Goal: Information Seeking & Learning: Learn about a topic

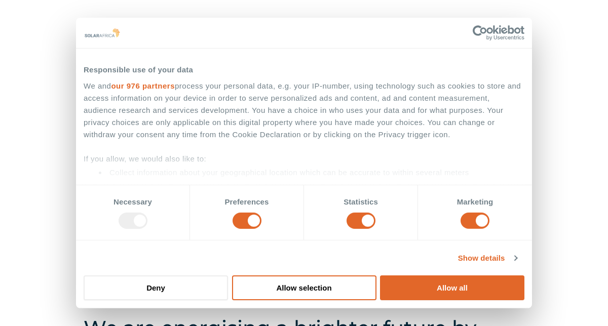
click at [566, 75] on div "Leaders in energy solutions for businesses " (Required) " indicates required fi…" at bounding box center [304, 103] width 608 height 326
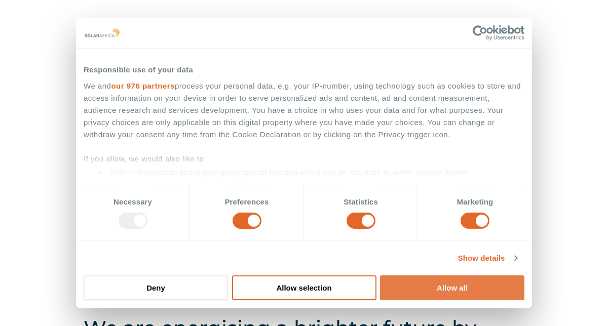
click at [449, 290] on button "Allow all" at bounding box center [452, 287] width 144 height 25
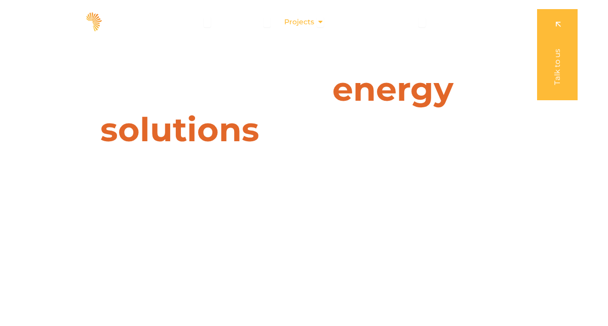
click at [314, 21] on div "Projects Close Projects Open Projects" at bounding box center [304, 22] width 56 height 19
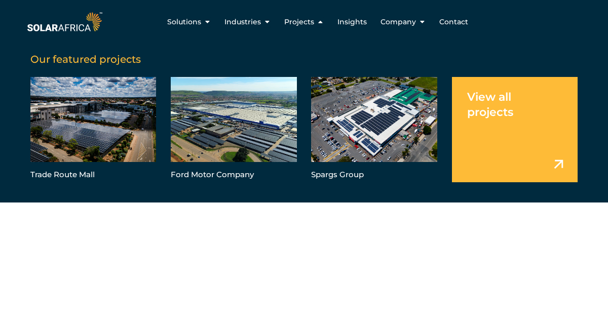
click at [527, 118] on link "Menu" at bounding box center [515, 129] width 126 height 105
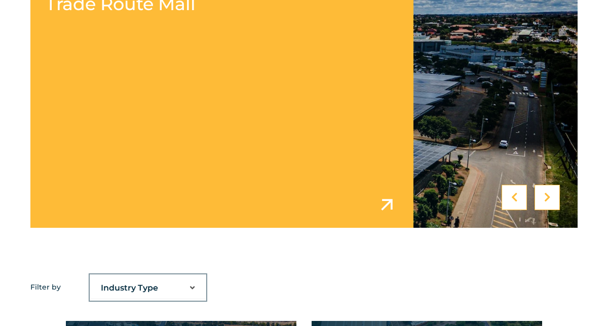
scroll to position [467, 0]
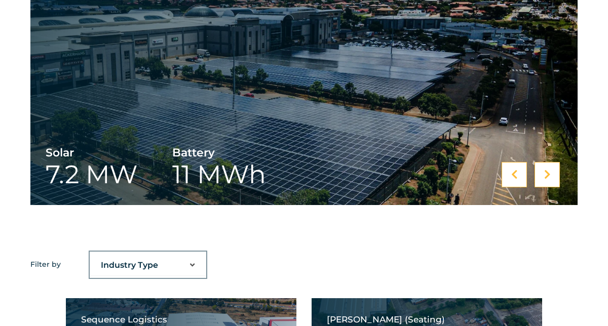
click at [548, 176] on icon at bounding box center [547, 175] width 7 height 10
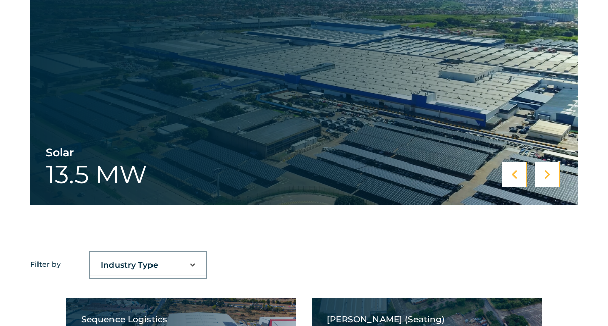
click at [548, 176] on icon at bounding box center [547, 175] width 7 height 10
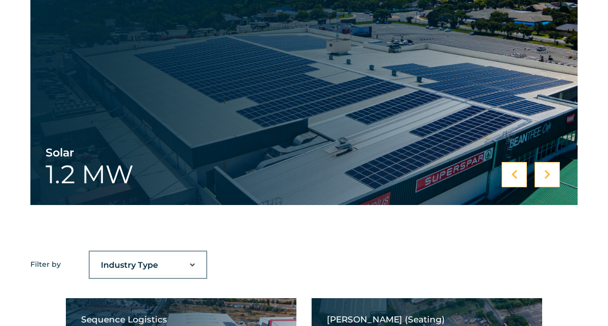
click at [548, 176] on icon at bounding box center [547, 175] width 7 height 10
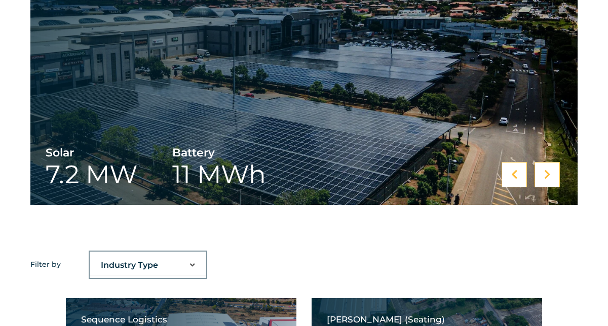
click at [548, 176] on icon at bounding box center [547, 175] width 7 height 10
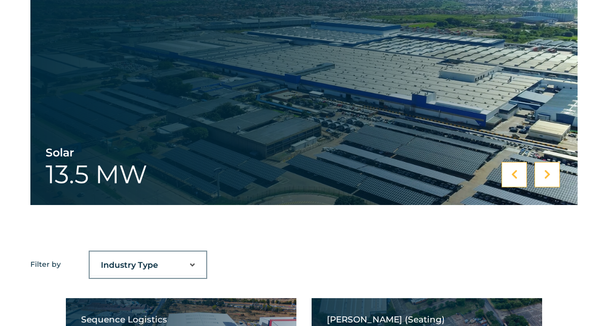
click at [548, 176] on icon at bounding box center [547, 175] width 7 height 10
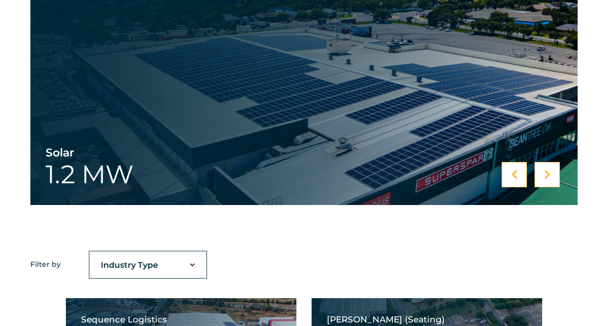
click at [548, 176] on icon at bounding box center [547, 175] width 7 height 10
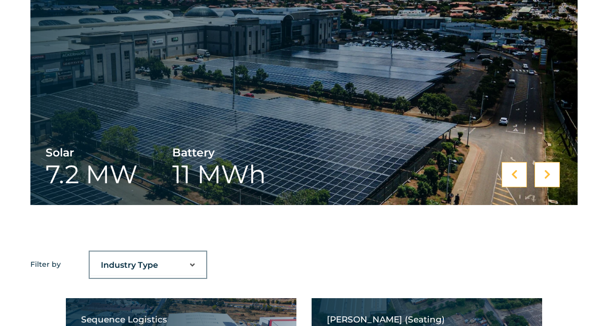
click at [548, 176] on icon at bounding box center [547, 175] width 7 height 10
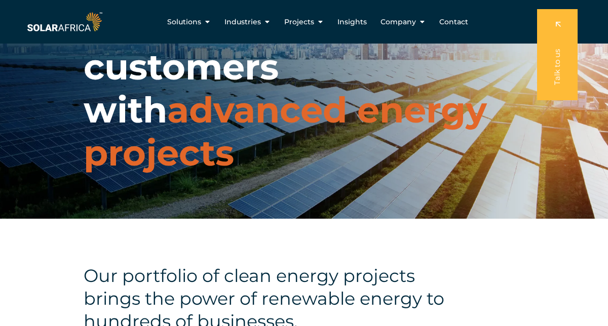
scroll to position [0, 0]
